Goal: Transaction & Acquisition: Purchase product/service

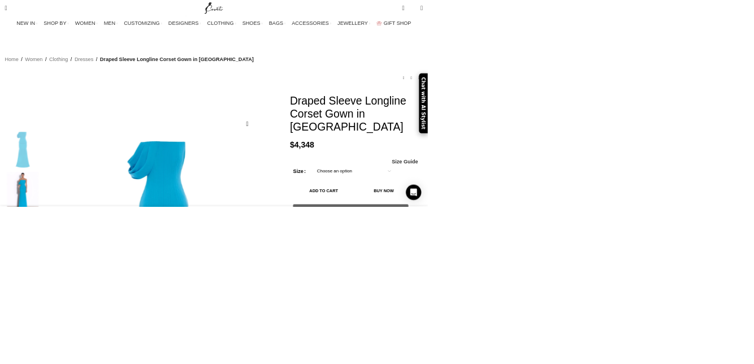
scroll to position [0, 1666]
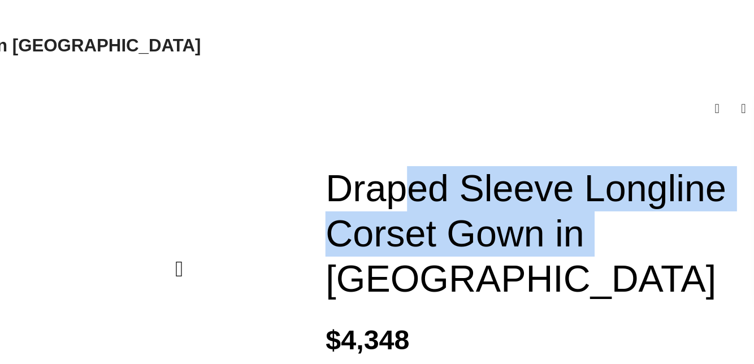
copy h1 "Draped Sleeve Longline Corset Gown"
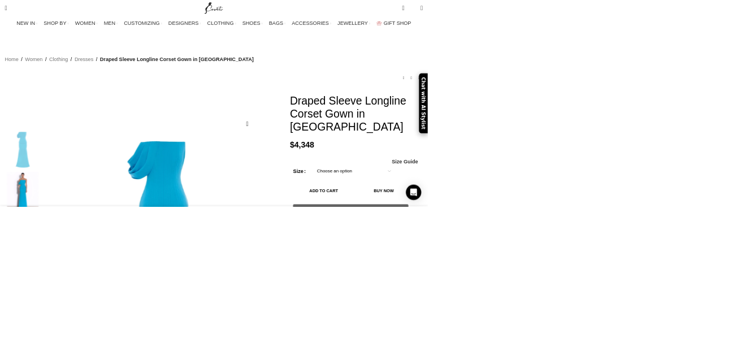
scroll to position [23, 0]
